Goal: Find specific page/section: Find specific page/section

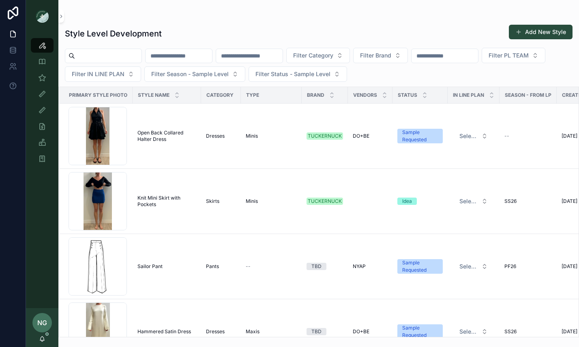
click at [476, 58] on input "scrollable content" at bounding box center [444, 55] width 66 height 11
click at [45, 77] on icon "scrollable content" at bounding box center [42, 78] width 8 height 8
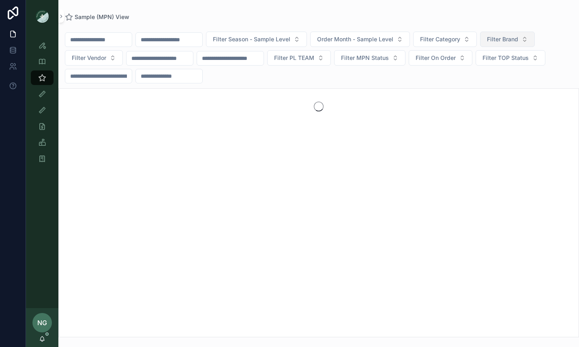
click at [511, 35] on button "Filter Brand" at bounding box center [507, 39] width 55 height 15
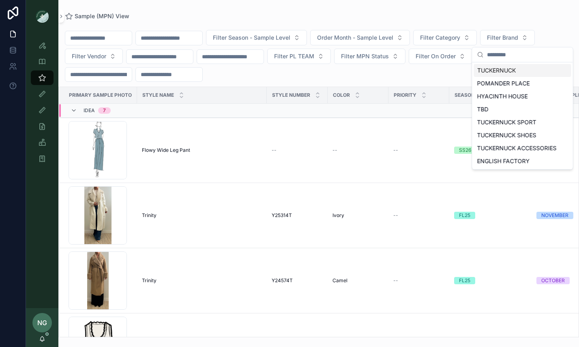
drag, startPoint x: 494, startPoint y: 19, endPoint x: 490, endPoint y: 27, distance: 8.0
click at [494, 19] on div "Filter Season - Sample Level Order Month - Sample Level Filter Category Filter …" at bounding box center [318, 178] width 520 height 318
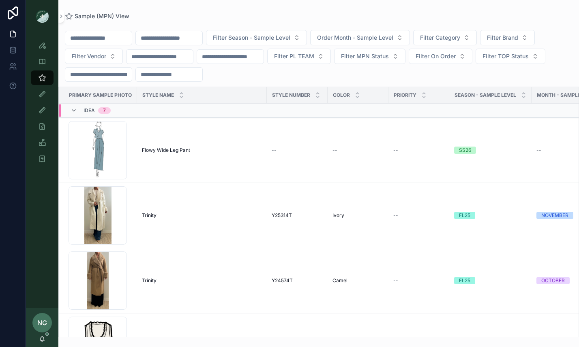
click at [112, 76] on input "scrollable content" at bounding box center [98, 74] width 66 height 11
click at [105, 51] on button "Filter Vendor" at bounding box center [94, 56] width 58 height 15
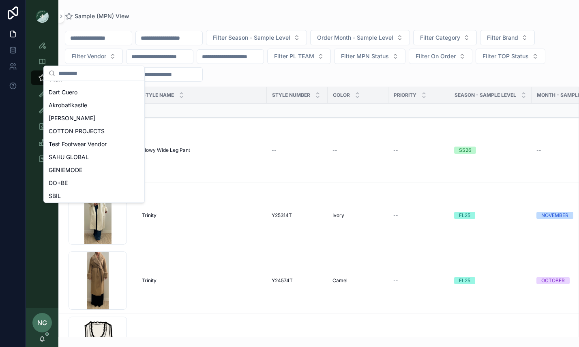
scroll to position [84, 0]
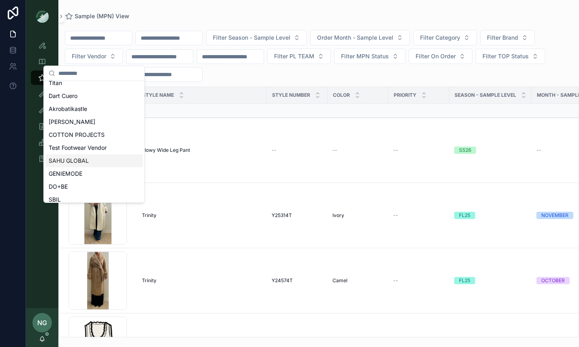
click at [78, 162] on span "SAHU GLOBAL" at bounding box center [69, 161] width 40 height 8
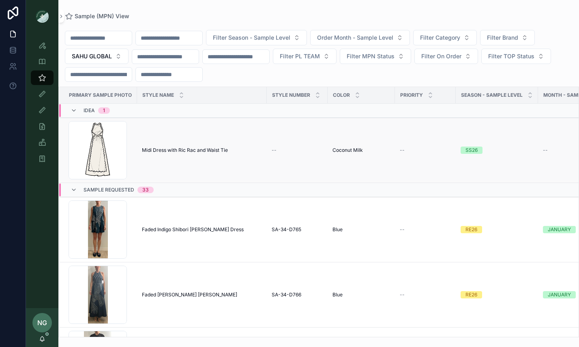
click at [203, 151] on span "Midi Dress with Ric Rac and Waist Tie" at bounding box center [185, 150] width 86 height 6
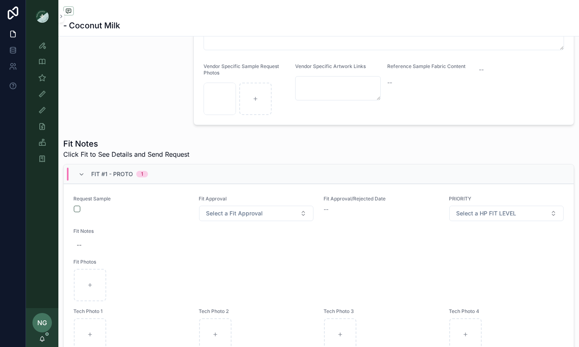
scroll to position [331, 0]
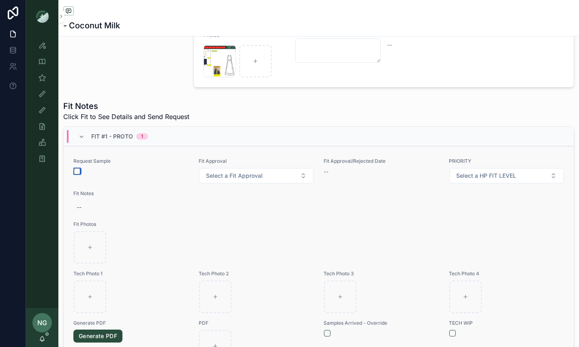
click at [77, 173] on button "scrollable content" at bounding box center [77, 171] width 6 height 6
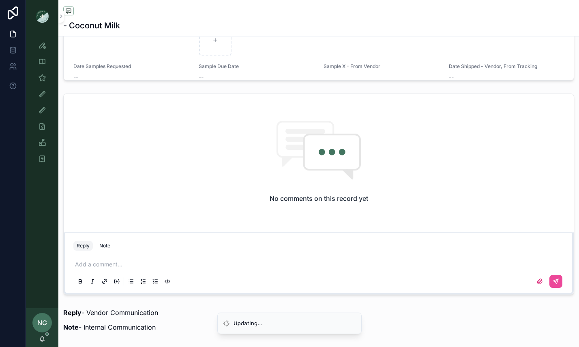
scroll to position [663, 0]
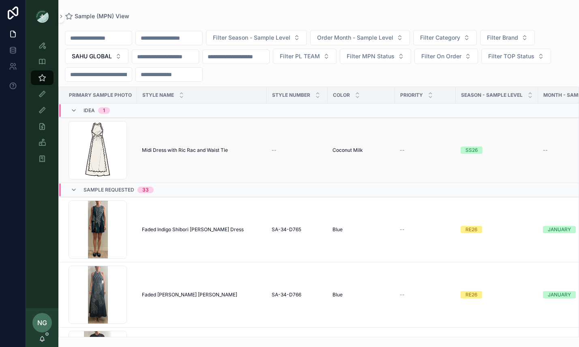
click at [202, 149] on span "Midi Dress with Ric Rac and Waist Tie" at bounding box center [185, 150] width 86 height 6
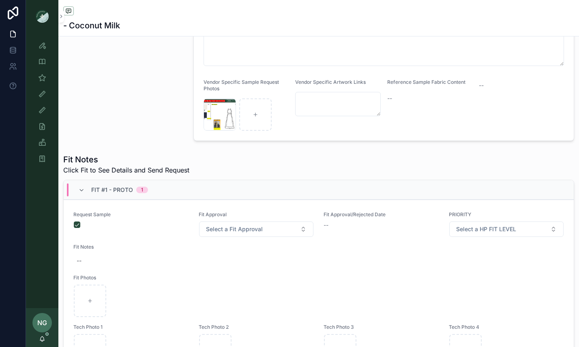
scroll to position [248, 0]
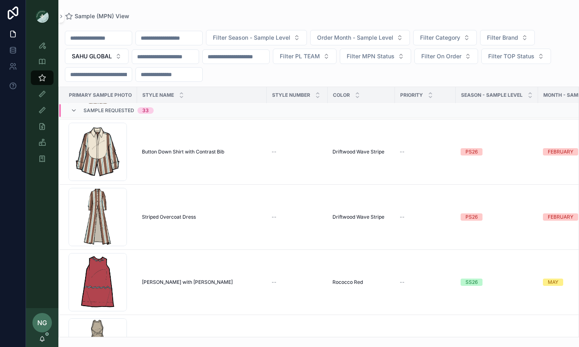
scroll to position [1719, 0]
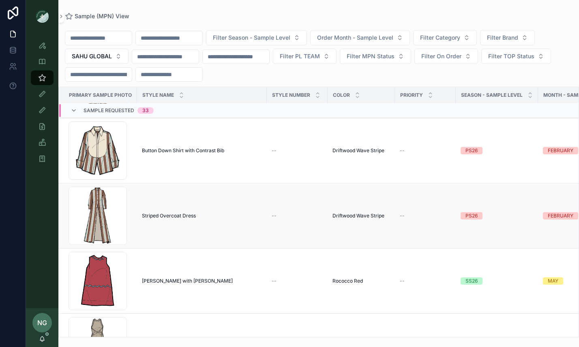
click at [169, 213] on span "Striped Overcoat Dress" at bounding box center [169, 216] width 54 height 6
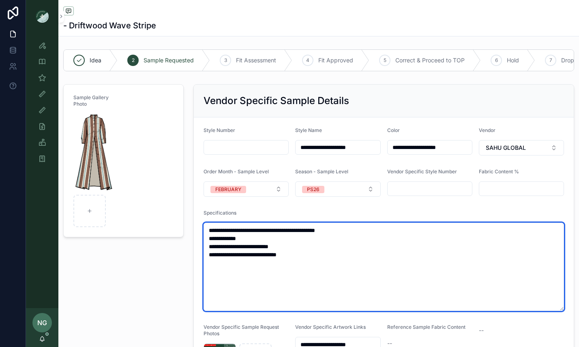
drag, startPoint x: 265, startPoint y: 232, endPoint x: 249, endPoint y: 231, distance: 16.3
click at [255, 231] on textarea "**********" at bounding box center [383, 267] width 360 height 88
drag, startPoint x: 246, startPoint y: 231, endPoint x: 298, endPoint y: 229, distance: 51.9
click at [298, 229] on textarea "**********" at bounding box center [383, 267] width 360 height 88
type textarea "**********"
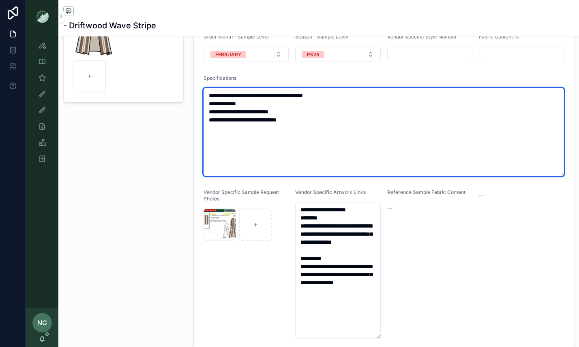
scroll to position [137, 0]
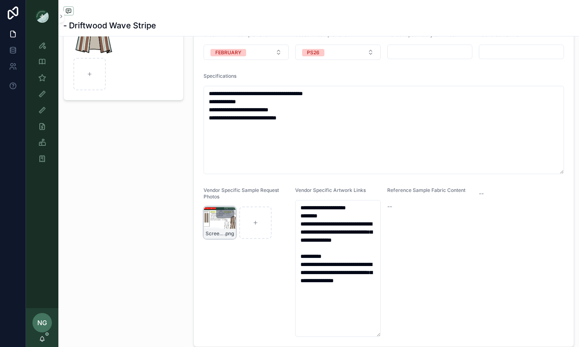
click at [223, 225] on div "Screenshot-2025-08-05-at-4.48.22-PM .png" at bounding box center [219, 223] width 32 height 32
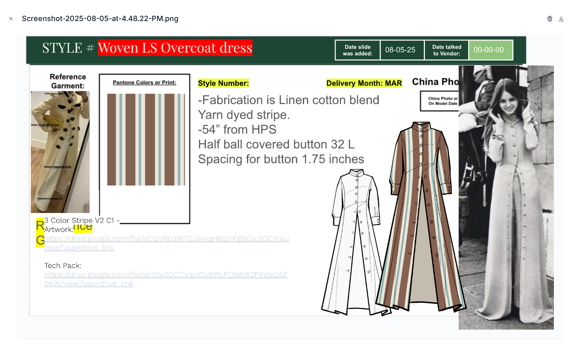
click at [551, 19] on icon "button" at bounding box center [549, 19] width 4 height 4
click at [540, 17] on icon "button" at bounding box center [541, 18] width 6 height 6
